Goal: Information Seeking & Learning: Find specific fact

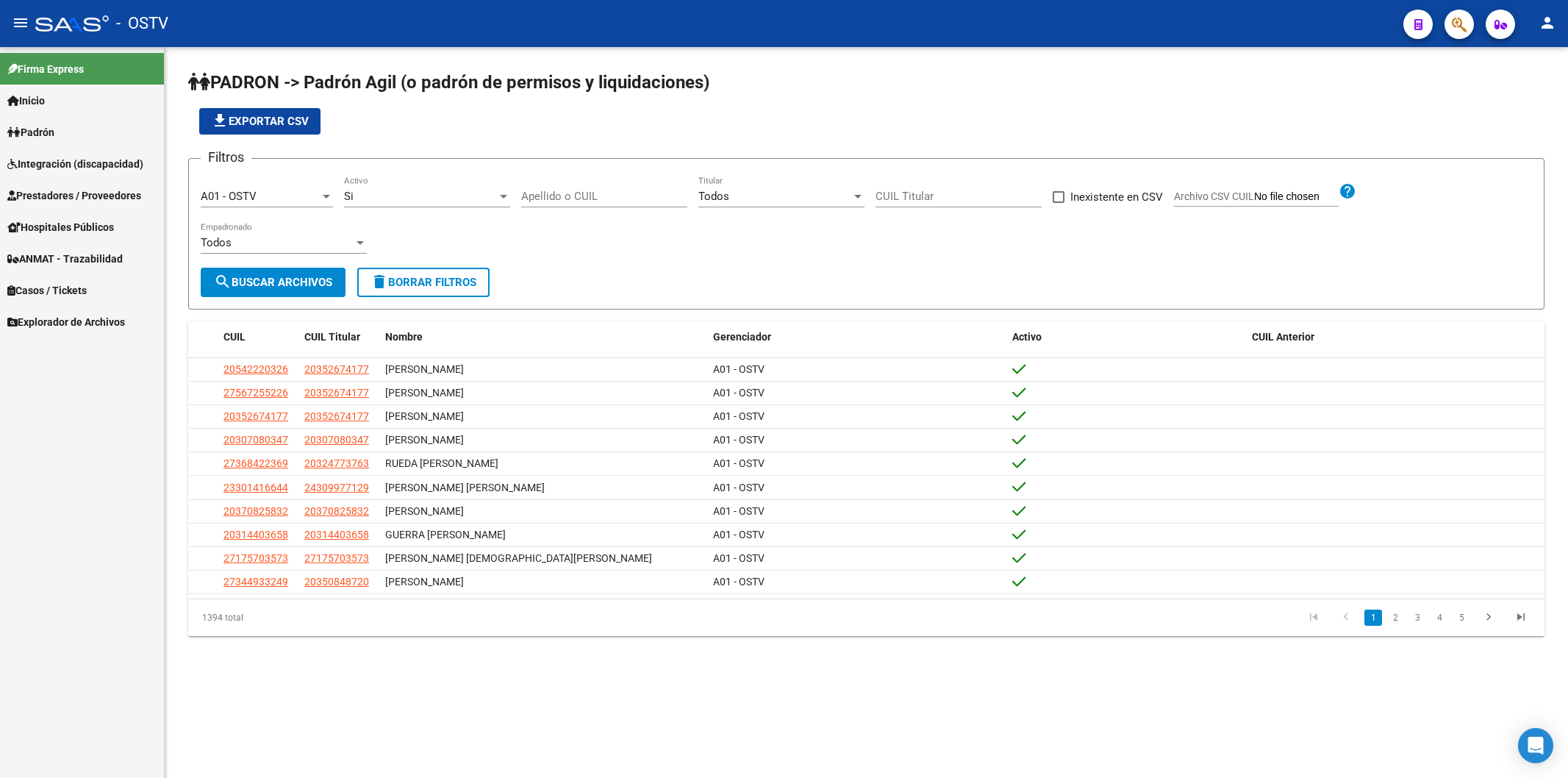
click at [465, 126] on div "file_download Exportar CSV" at bounding box center [867, 122] width 1357 height 26
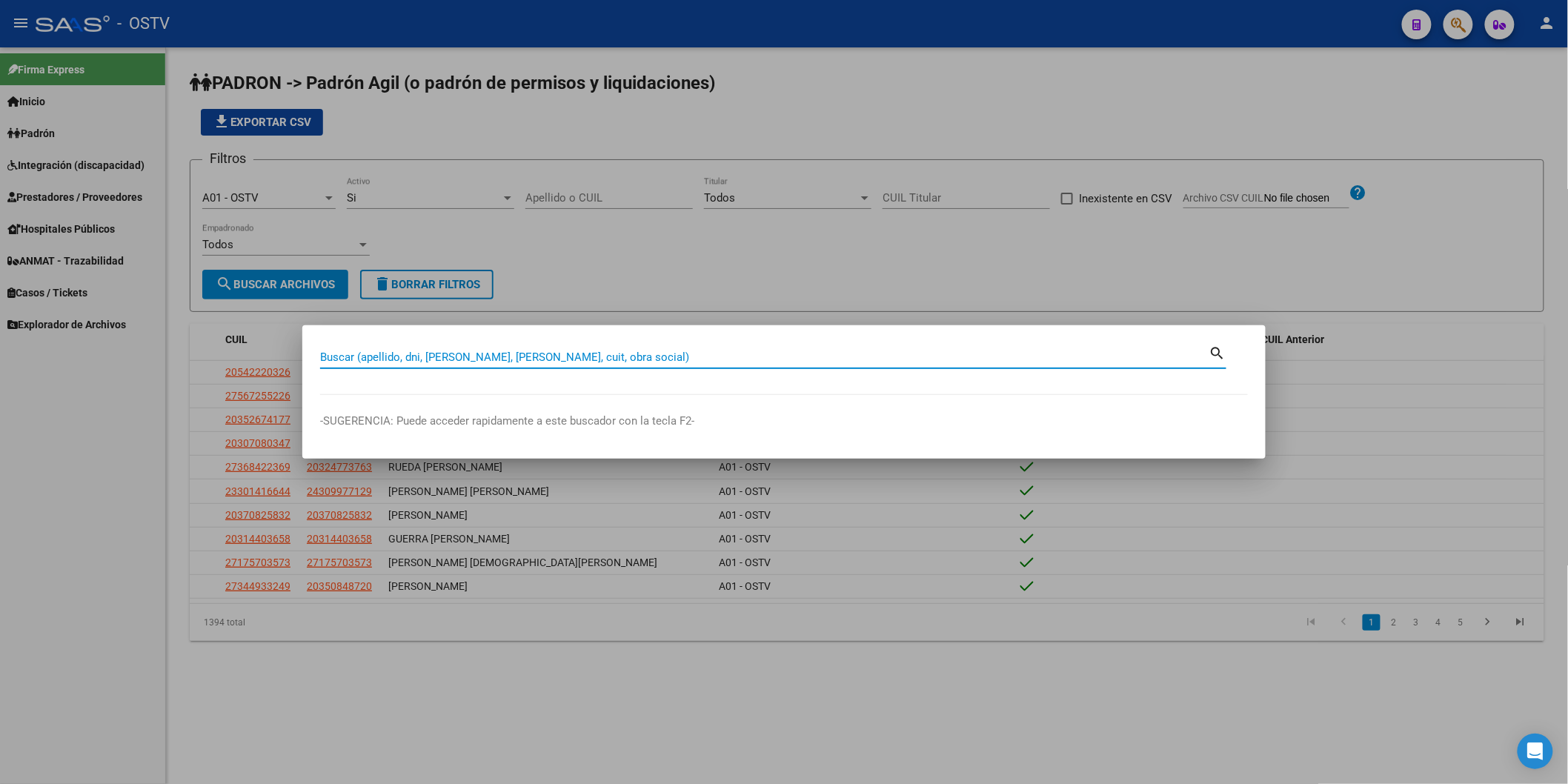
paste input "49805773"
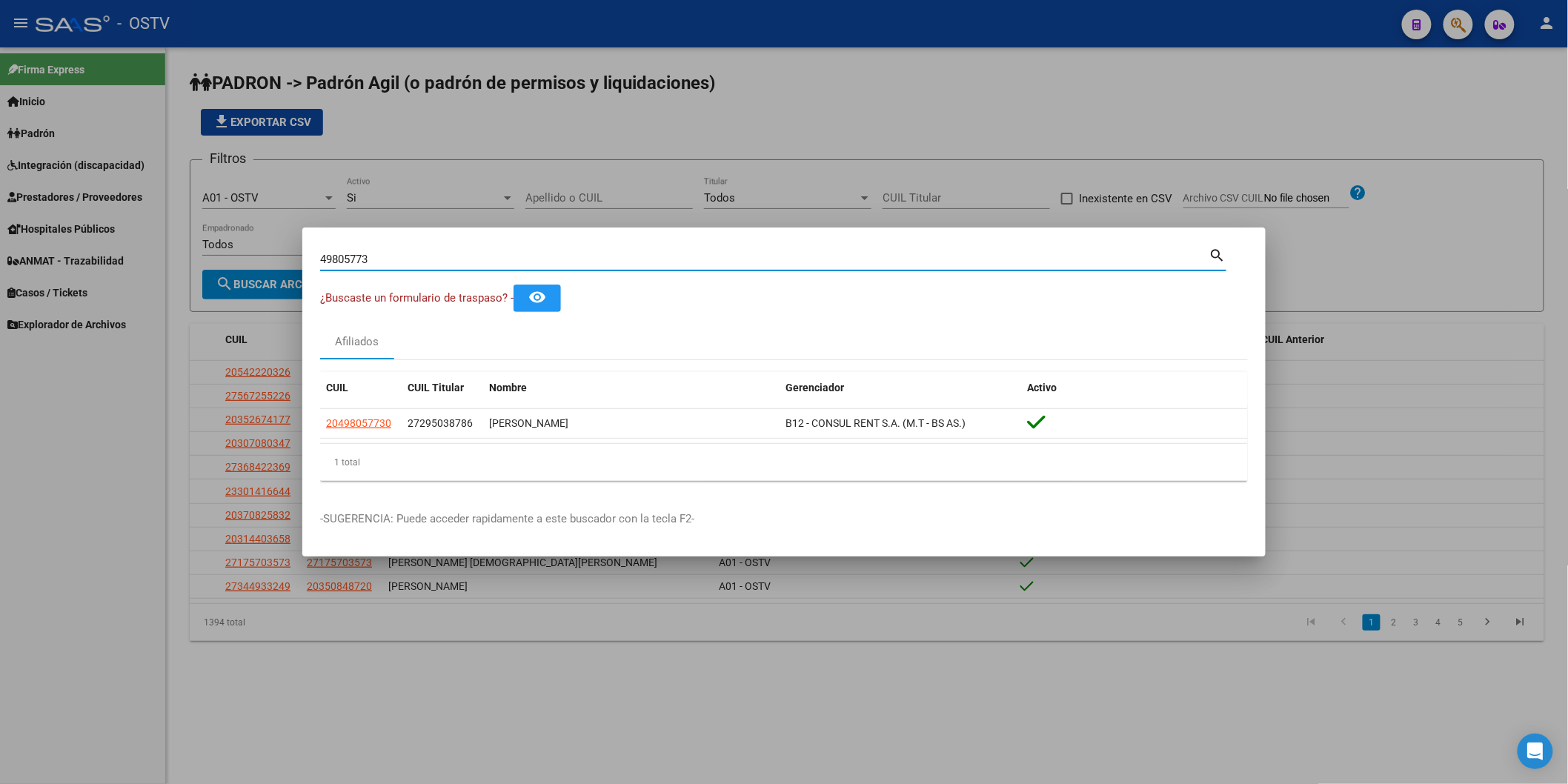
drag, startPoint x: 426, startPoint y: 255, endPoint x: 149, endPoint y: 257, distance: 277.0
click at [153, 257] on div "49805773 Buscar (apellido, dni, cuil, nro traspaso, cuit, obra social) search ¿…" at bounding box center [784, 392] width 1568 height 784
paste input "56115956"
type input "56115956"
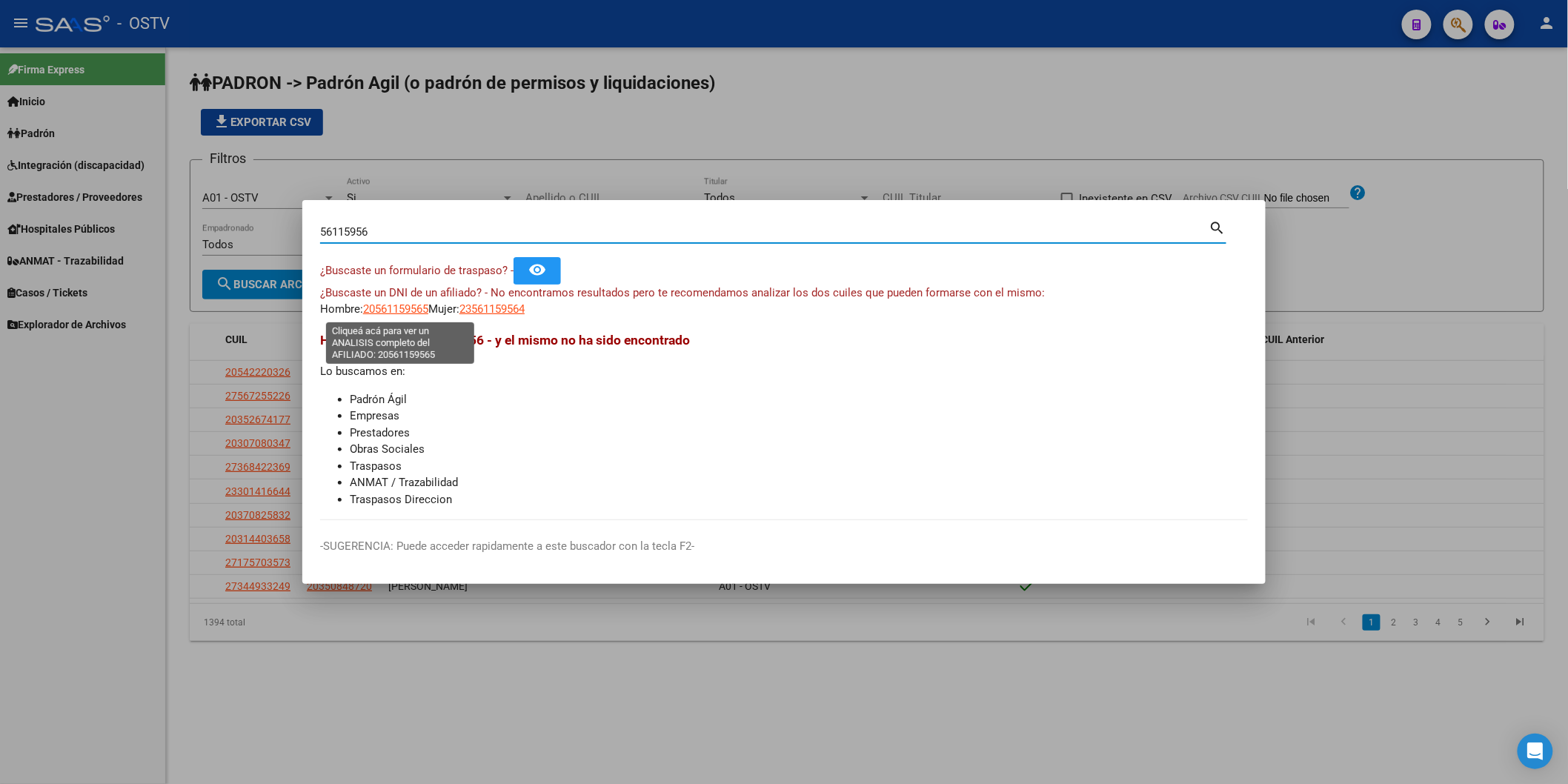
click at [379, 308] on span "20561159565" at bounding box center [395, 309] width 65 height 13
type textarea "20561159565"
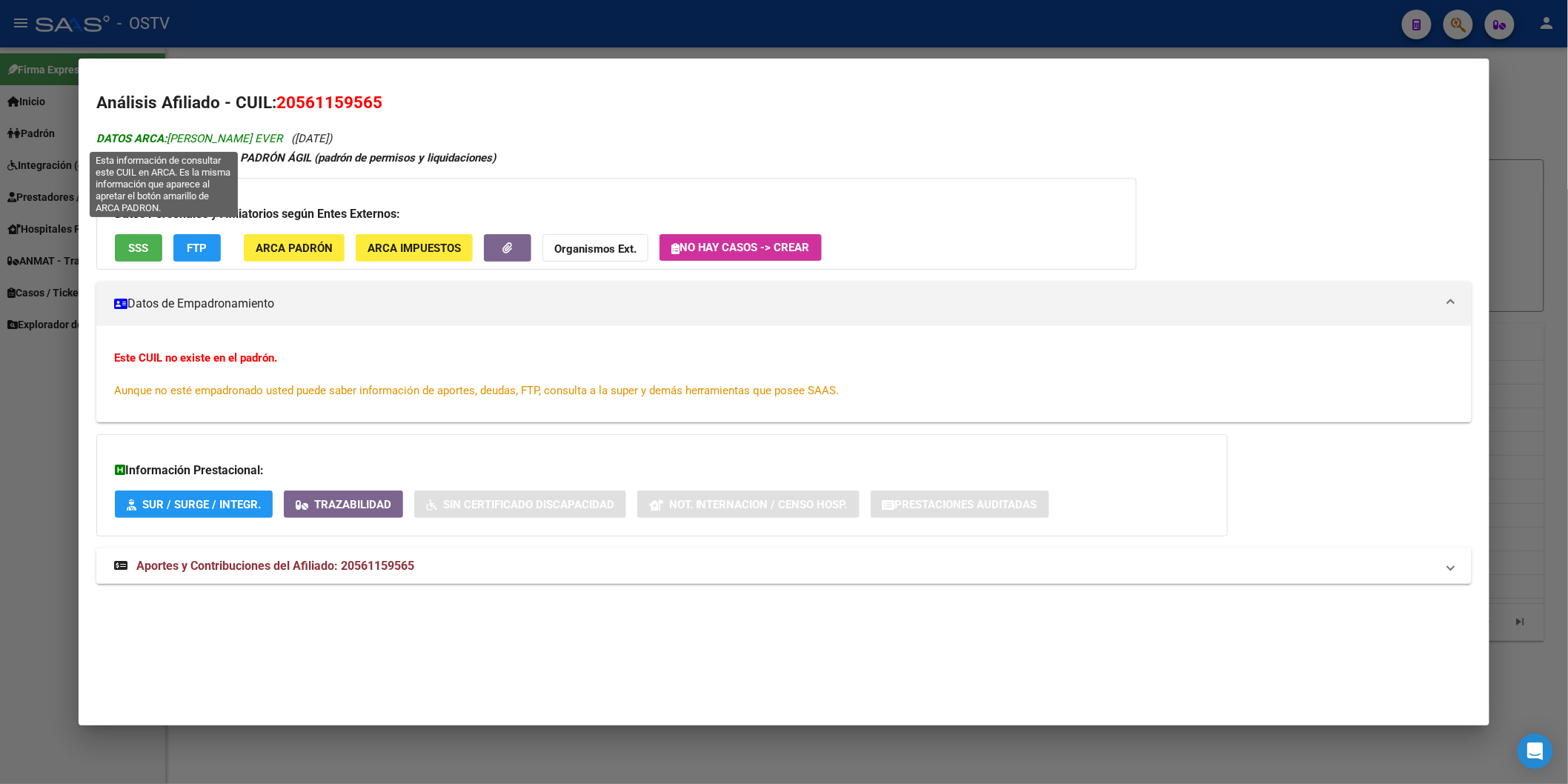
drag, startPoint x: 167, startPoint y: 135, endPoint x: 234, endPoint y: 141, distance: 67.3
click at [234, 141] on span "DATOS ARCA: [PERSON_NAME] EVER" at bounding box center [190, 139] width 186 height 13
copy span "[PERSON_NAME] EVER"
click at [1214, 120] on div "Análisis Afiliado - CUIL: 20561159565 DATOS ARCA: [PERSON_NAME] EVER ([DATE]) E…" at bounding box center [784, 353] width 1375 height 527
click at [300, 45] on div at bounding box center [784, 392] width 1568 height 784
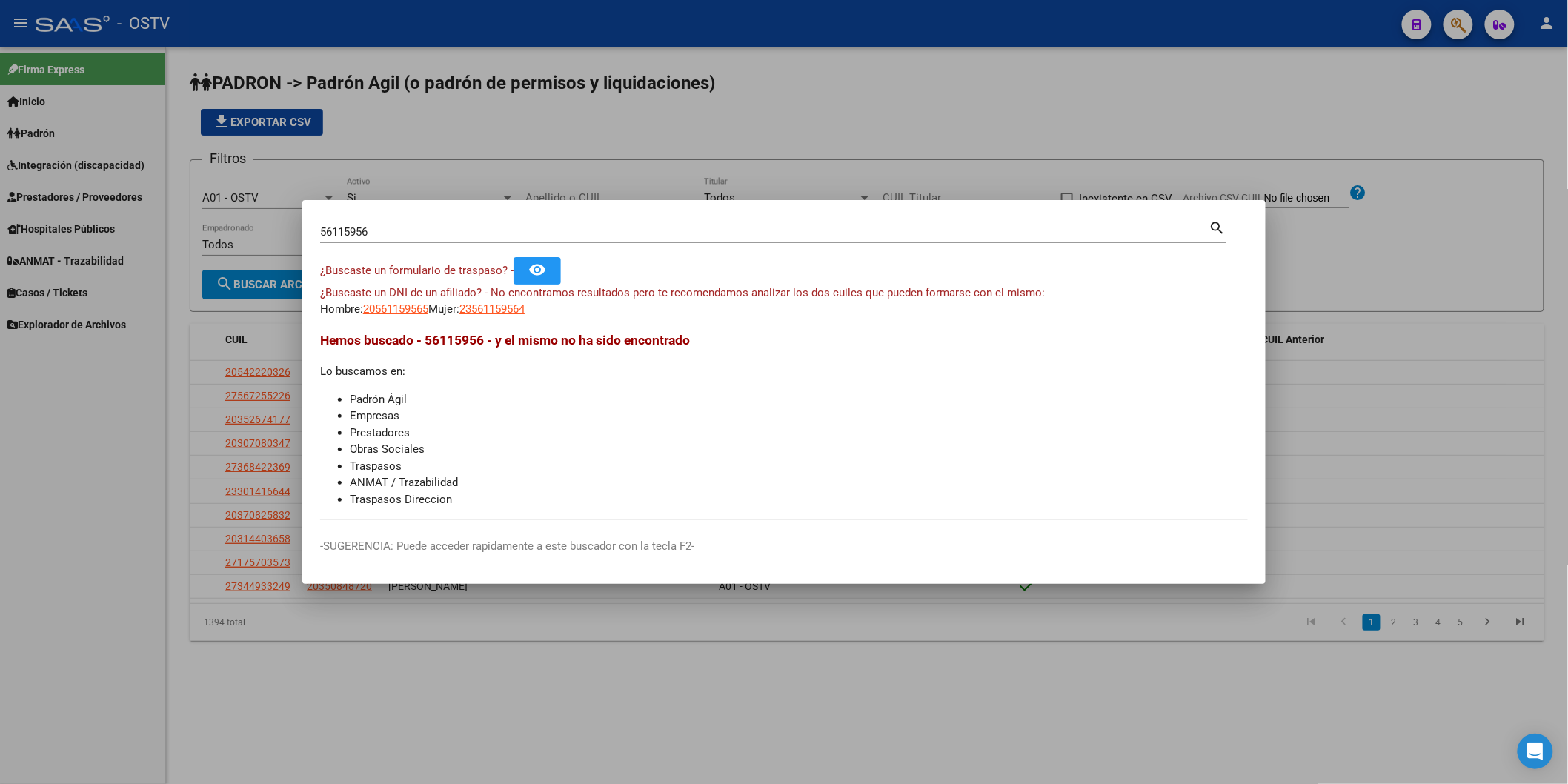
click at [432, 139] on div at bounding box center [784, 392] width 1568 height 784
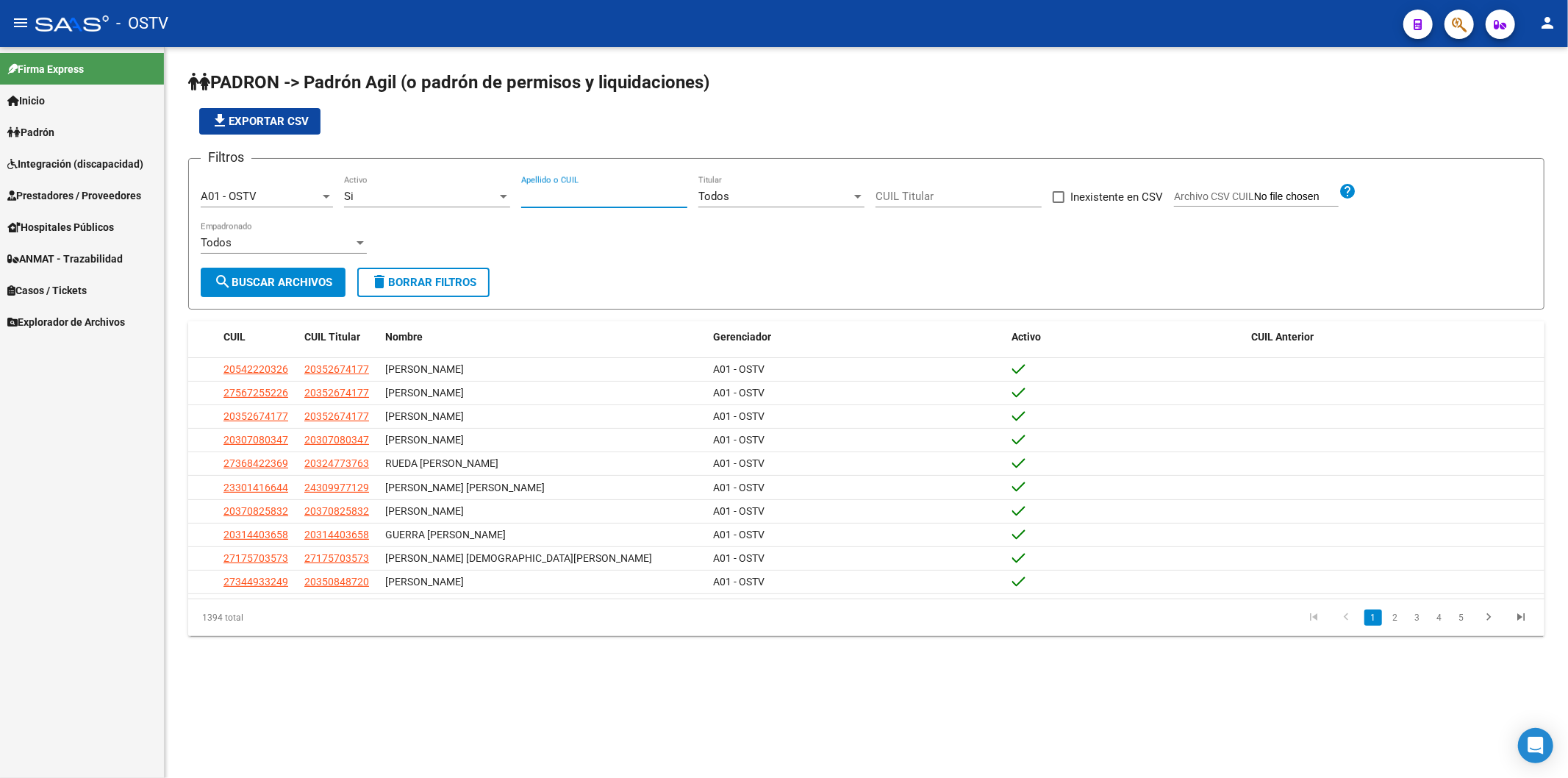
click at [553, 196] on input "Apellido o CUIL" at bounding box center [604, 196] width 166 height 13
click at [567, 130] on div "file_download Exportar CSV" at bounding box center [867, 122] width 1357 height 26
drag, startPoint x: 460, startPoint y: 159, endPoint x: 457, endPoint y: 149, distance: 10.4
click at [459, 154] on app-list-header "PADRON -> Padrón Agil ([PERSON_NAME] de permisos y liquidaciones) file_download…" at bounding box center [867, 189] width 1357 height 239
click at [589, 203] on div "Apellido o CUIL" at bounding box center [604, 192] width 166 height 32
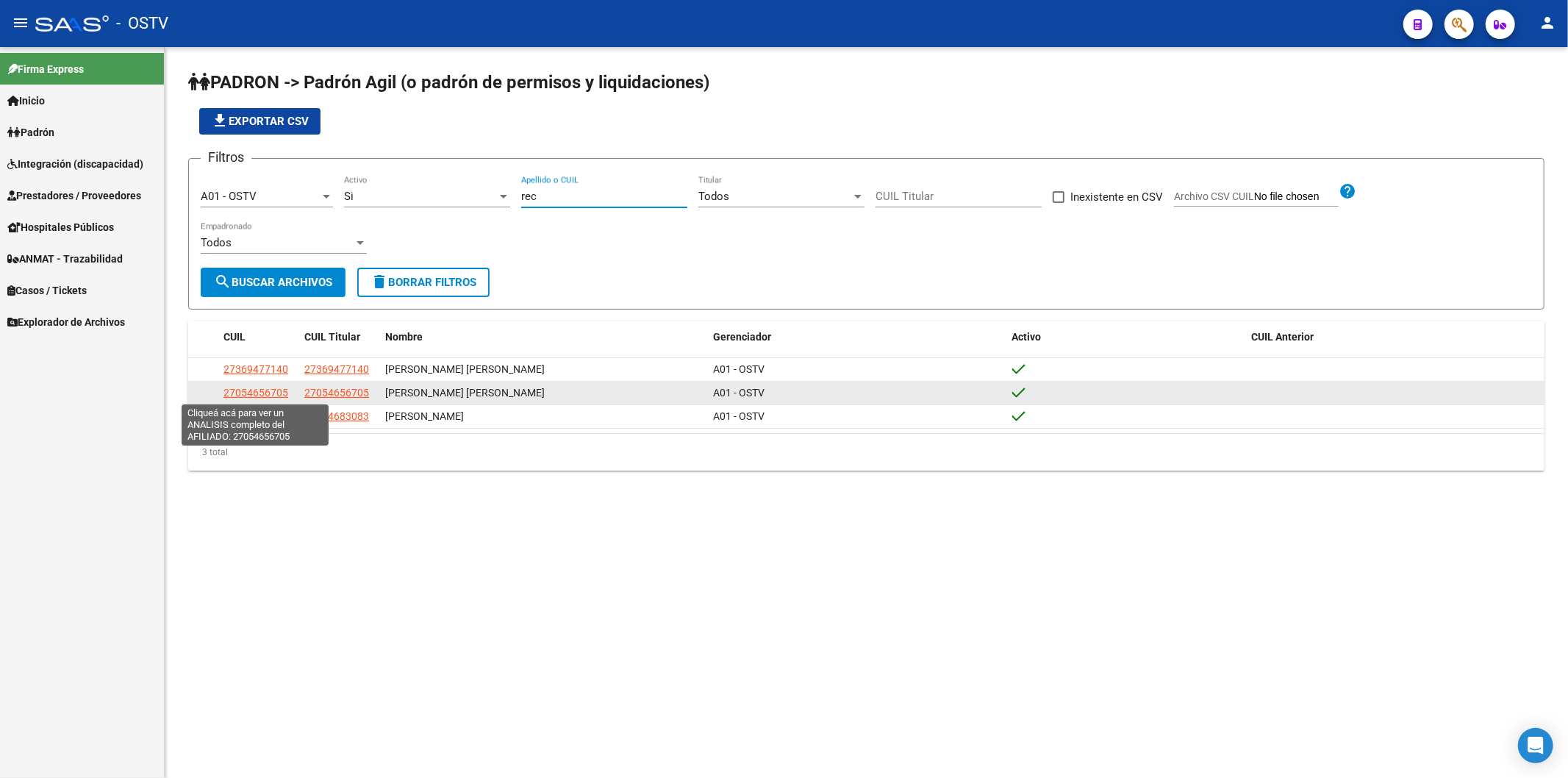
type input "rec"
click at [279, 387] on span "27054656705" at bounding box center [255, 392] width 64 height 11
type textarea "27054656705"
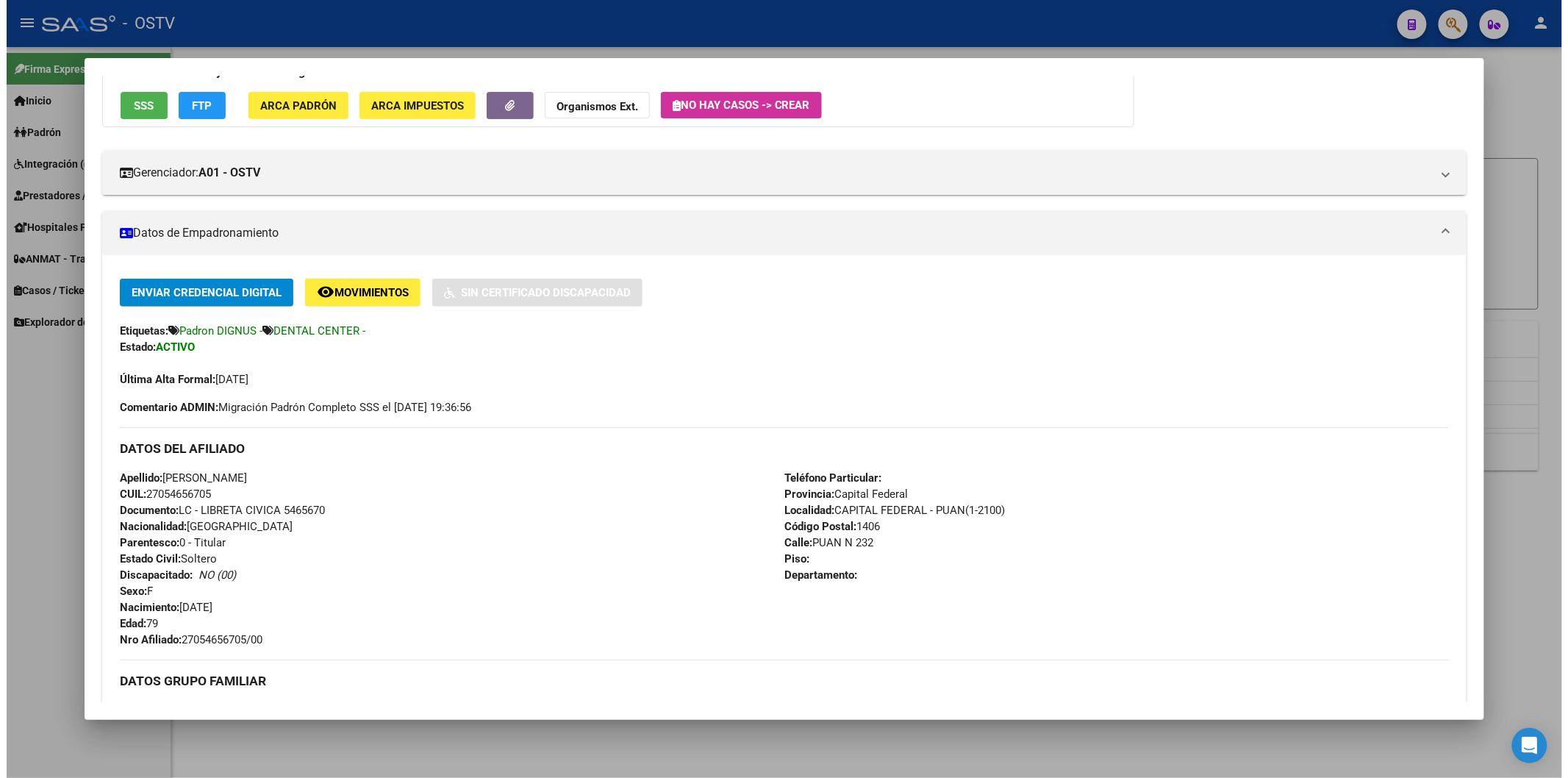
scroll to position [245, 0]
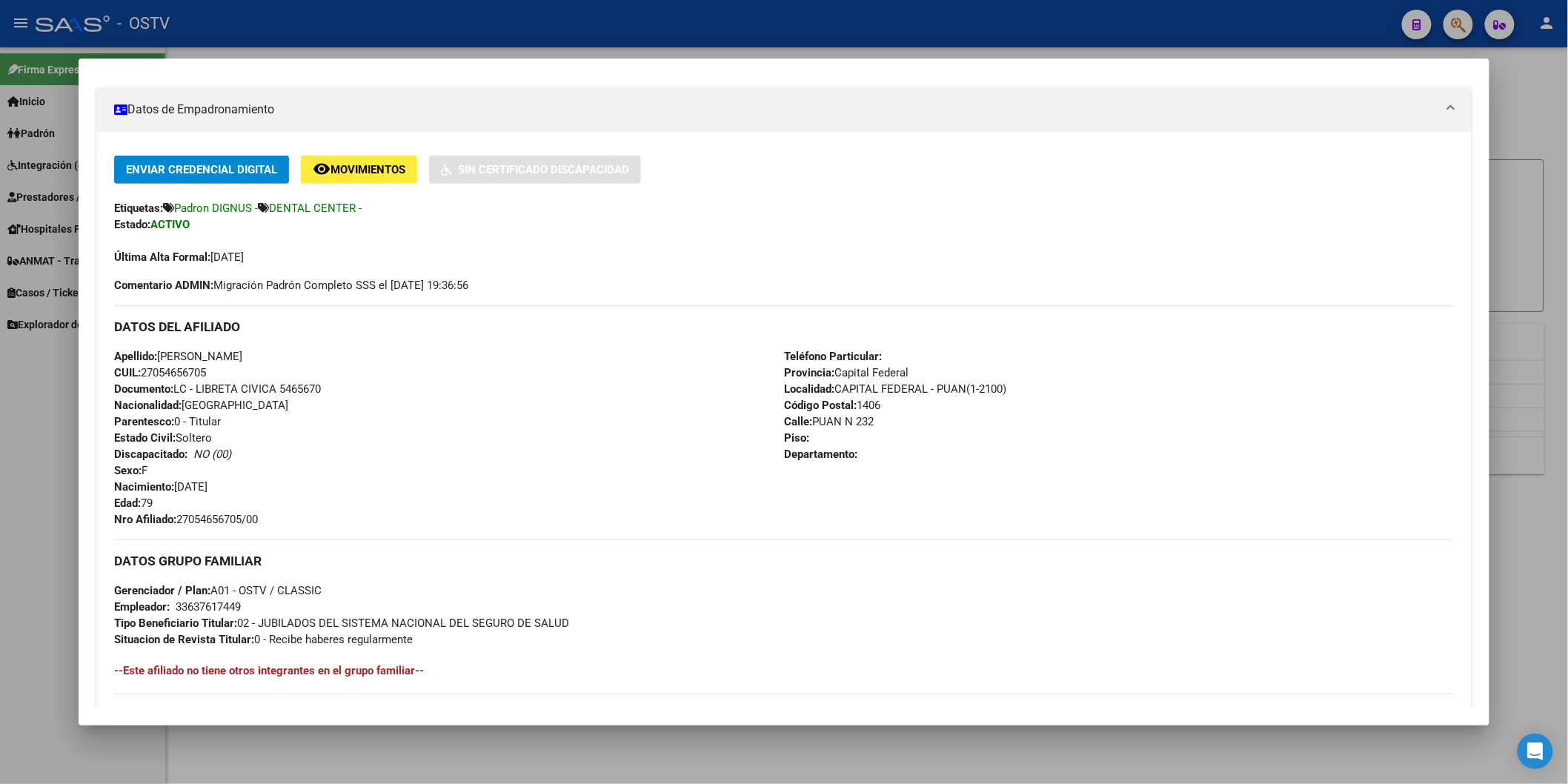
click at [180, 517] on span "Nro Afiliado: 27054656705/00" at bounding box center [186, 519] width 144 height 13
drag, startPoint x: 176, startPoint y: 521, endPoint x: 289, endPoint y: 521, distance: 113.0
click at [289, 521] on div "Apellido: [PERSON_NAME] CUIL: 27054656705 Documento: LC - LIBRETA CIVICA 546567…" at bounding box center [449, 438] width 670 height 179
copy span "27054656705/00"
click at [313, 20] on div at bounding box center [784, 392] width 1568 height 784
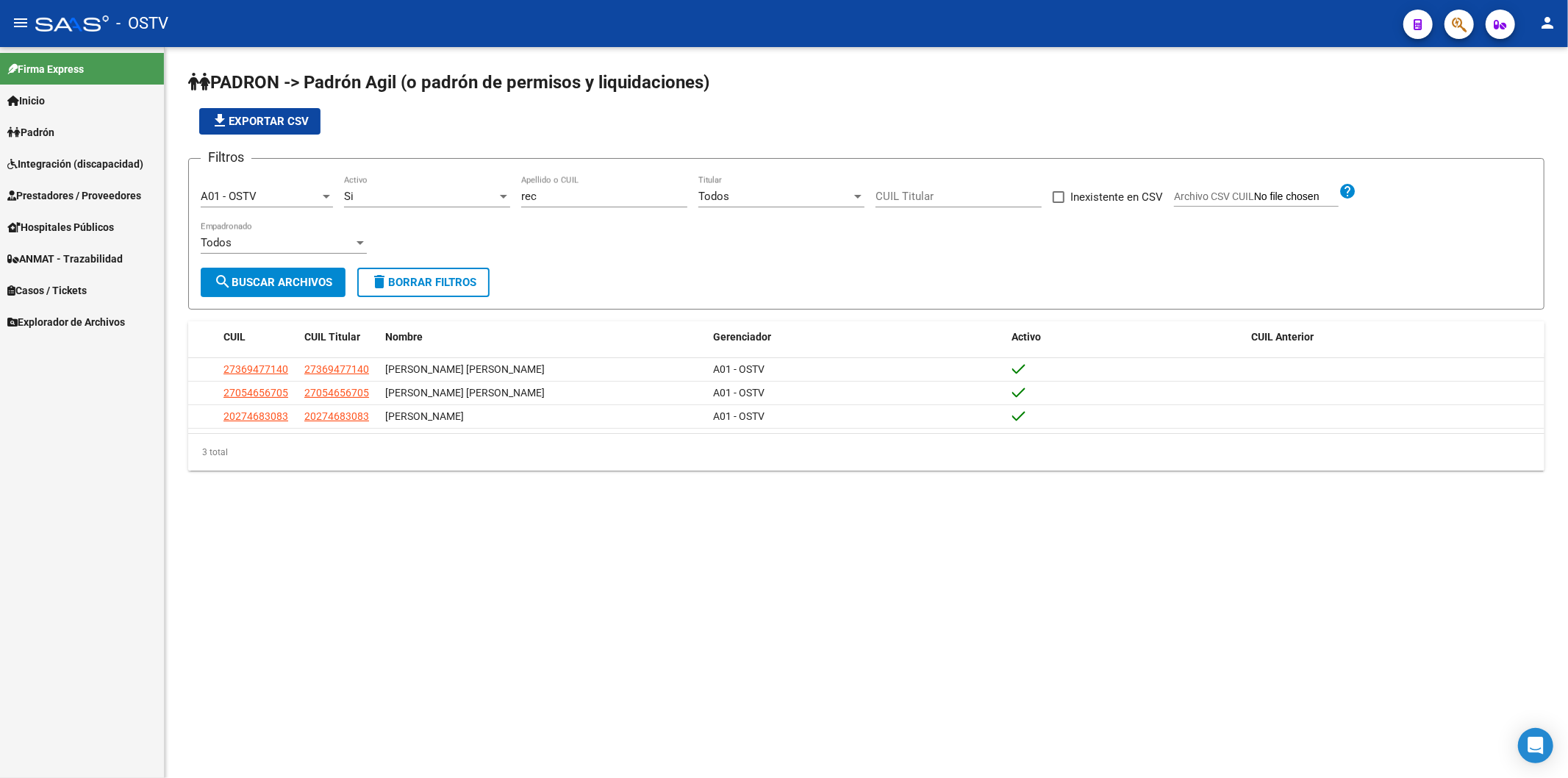
click at [527, 194] on input "rec" at bounding box center [604, 196] width 166 height 13
type input "r"
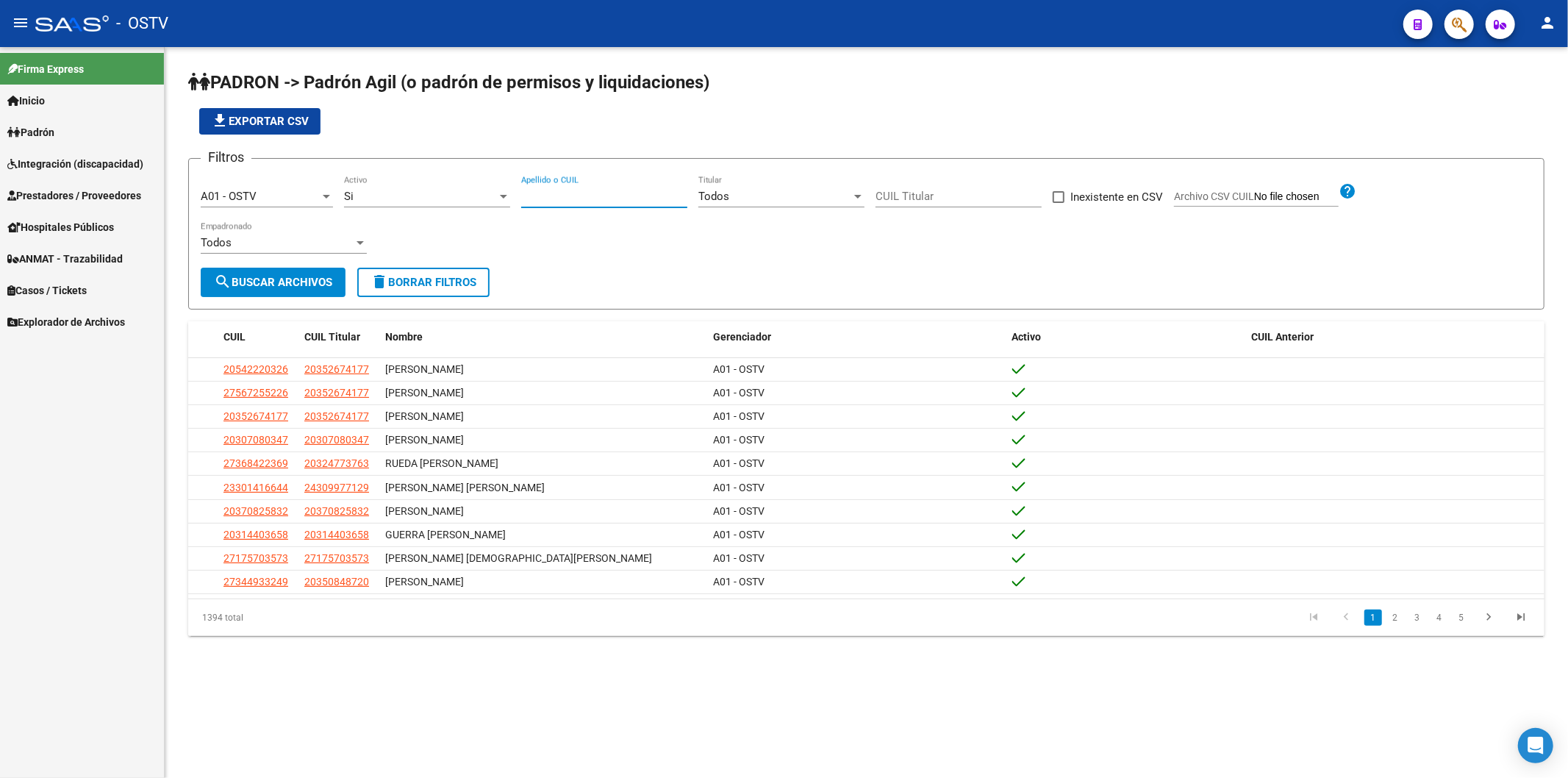
click at [558, 142] on app-list-header "PADRON -> Padrón Agil ([PERSON_NAME] de permisos y liquidaciones) file_download…" at bounding box center [867, 189] width 1357 height 239
